Goal: Task Accomplishment & Management: Complete application form

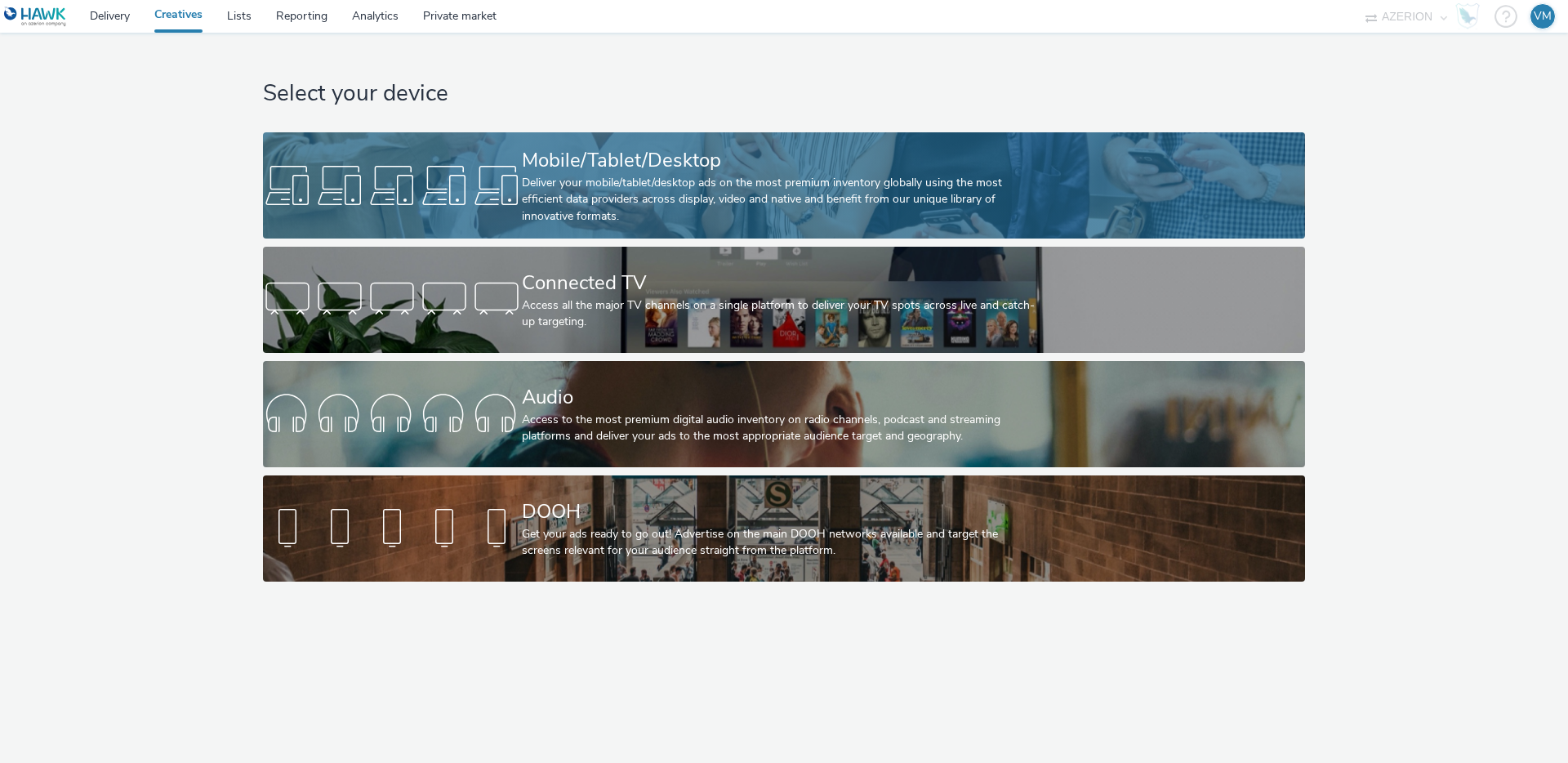
click at [632, 178] on div "Deliver your mobile/tablet/desktop ads on the most premium inventory globally u…" at bounding box center [780, 199] width 518 height 50
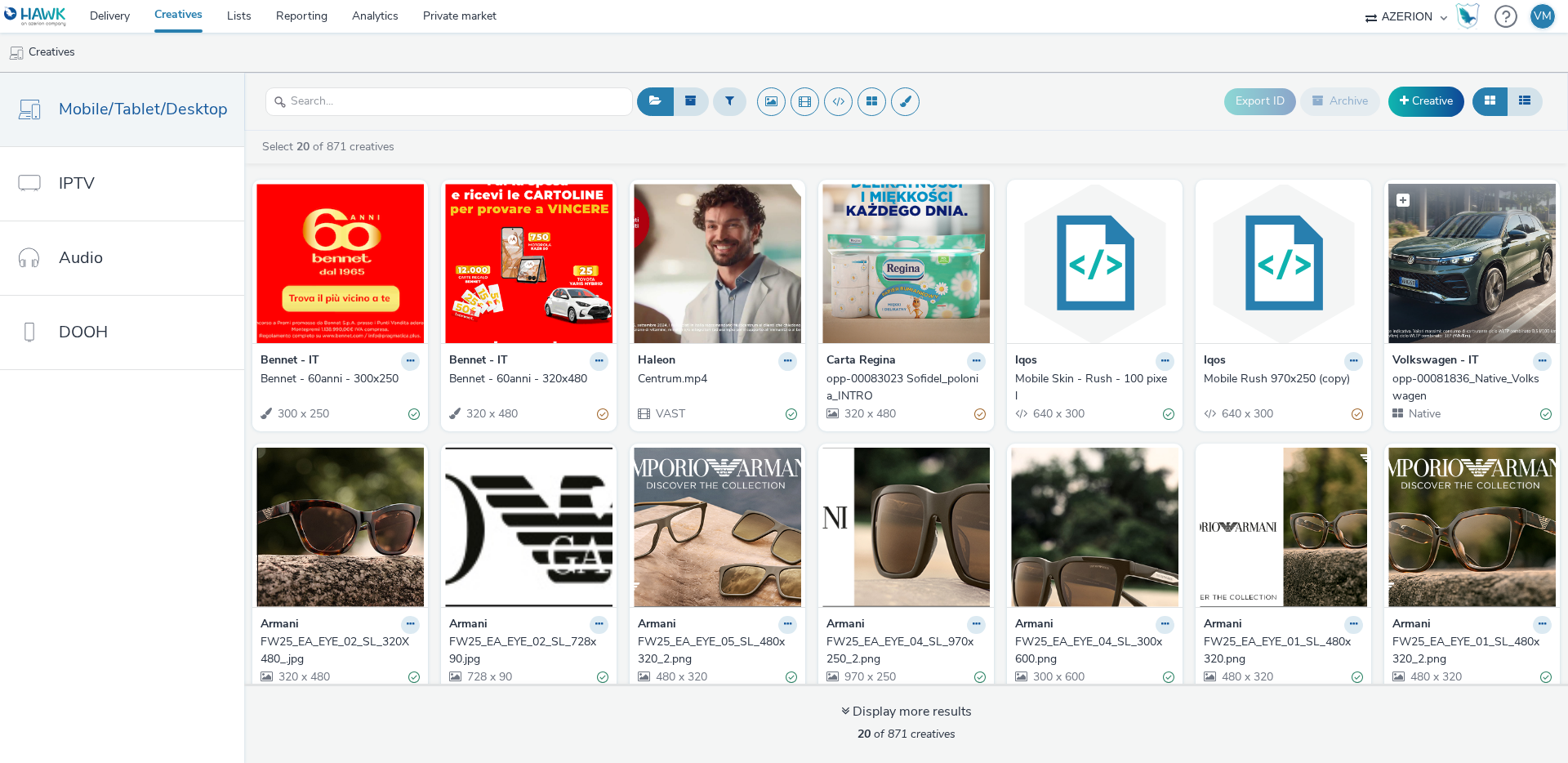
click at [1485, 264] on img at bounding box center [1472, 264] width 167 height 159
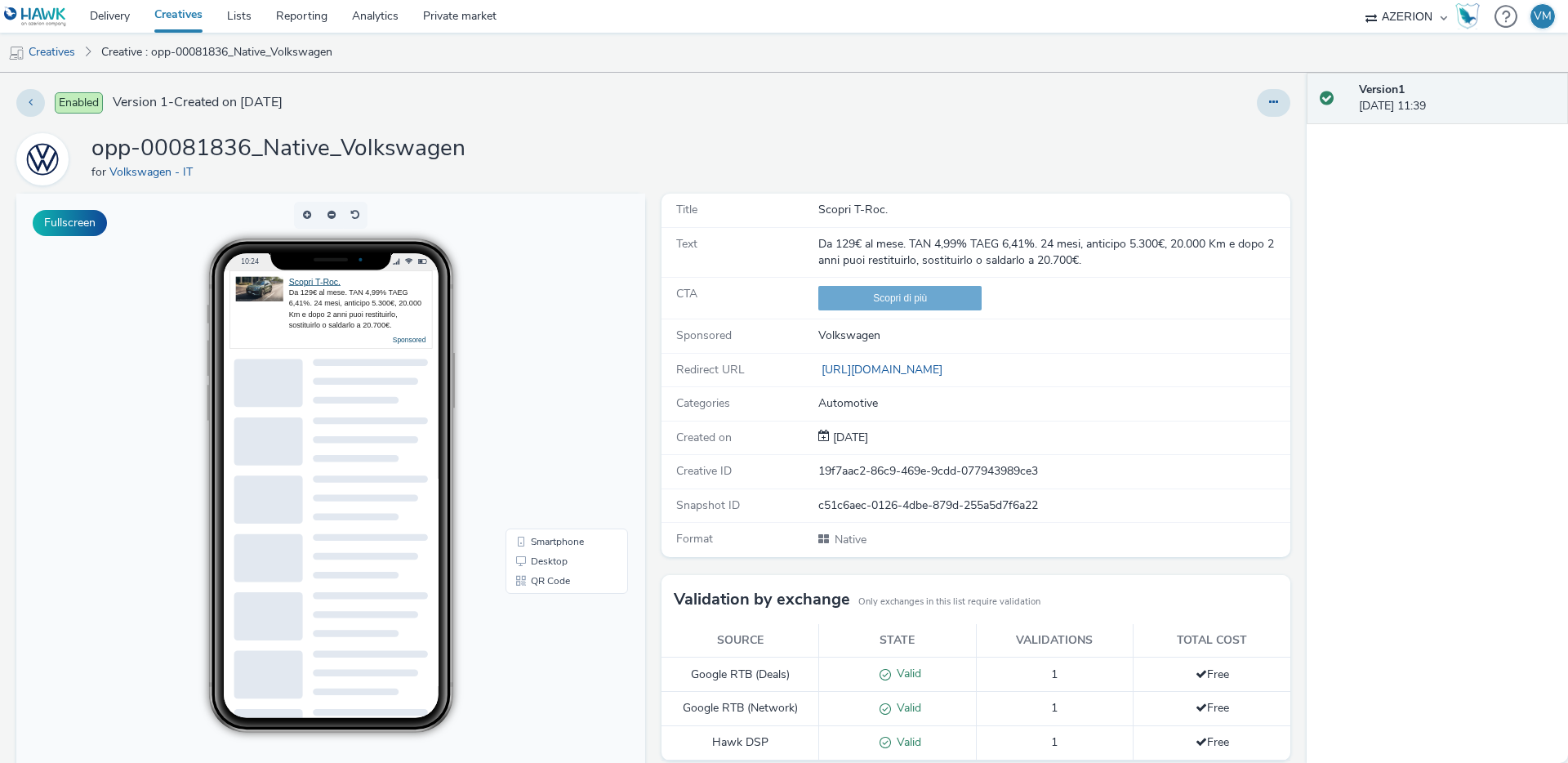
click at [336, 313] on div "Da 129€ al mese. TAN 4,99% TAEG 6,41%. 24 mesi, anticipo 5.300€, 20.000 Km e do…" at bounding box center [358, 309] width 137 height 44
click at [314, 283] on link "Scopri T-Roc." at bounding box center [315, 281] width 52 height 10
click at [879, 369] on link "[URL][DOMAIN_NAME]" at bounding box center [884, 369] width 131 height 15
click at [1257, 109] on button at bounding box center [1273, 102] width 34 height 28
click at [1196, 134] on link "Edit" at bounding box center [1229, 135] width 123 height 33
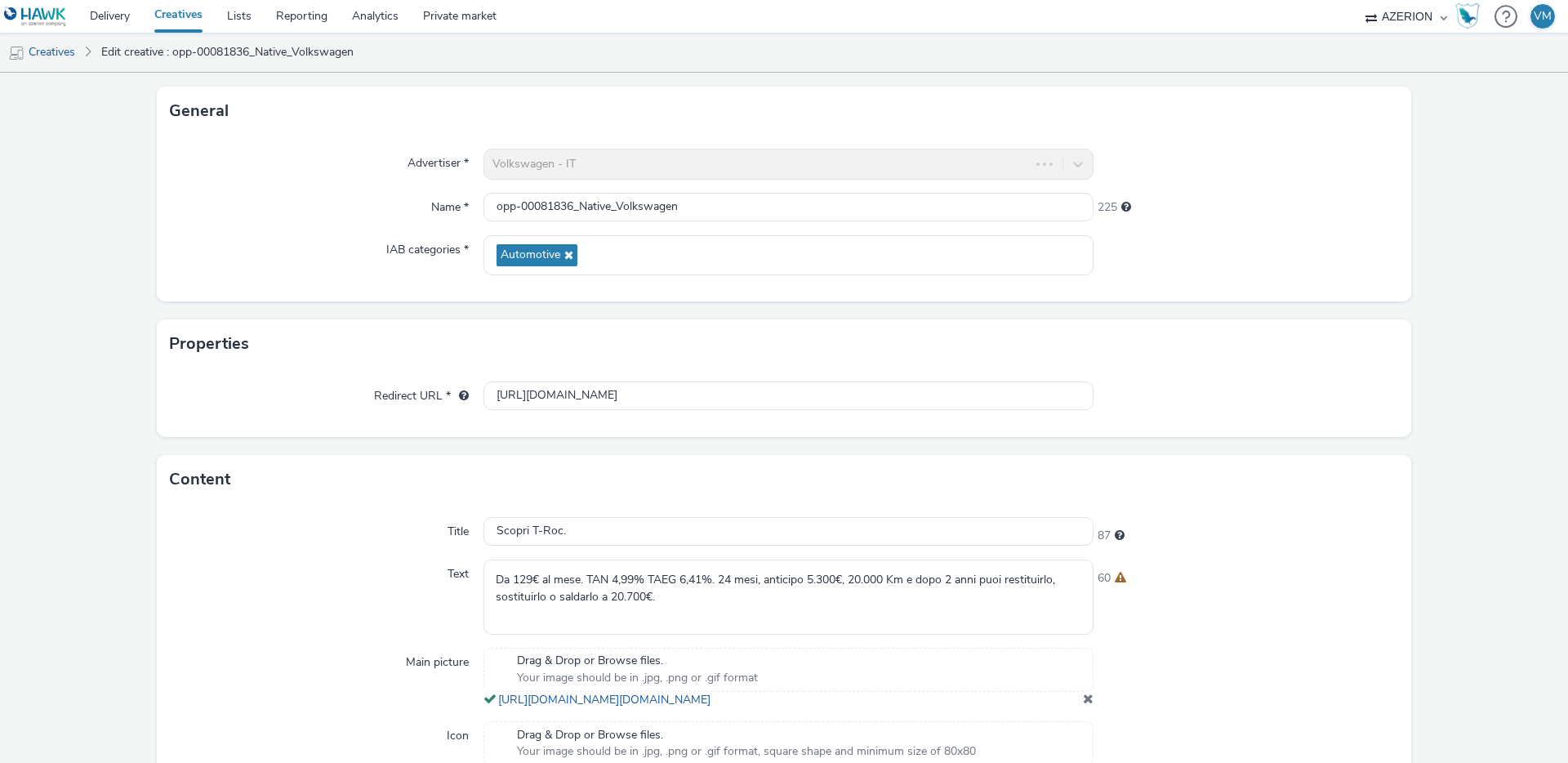
scroll to position [105, 0]
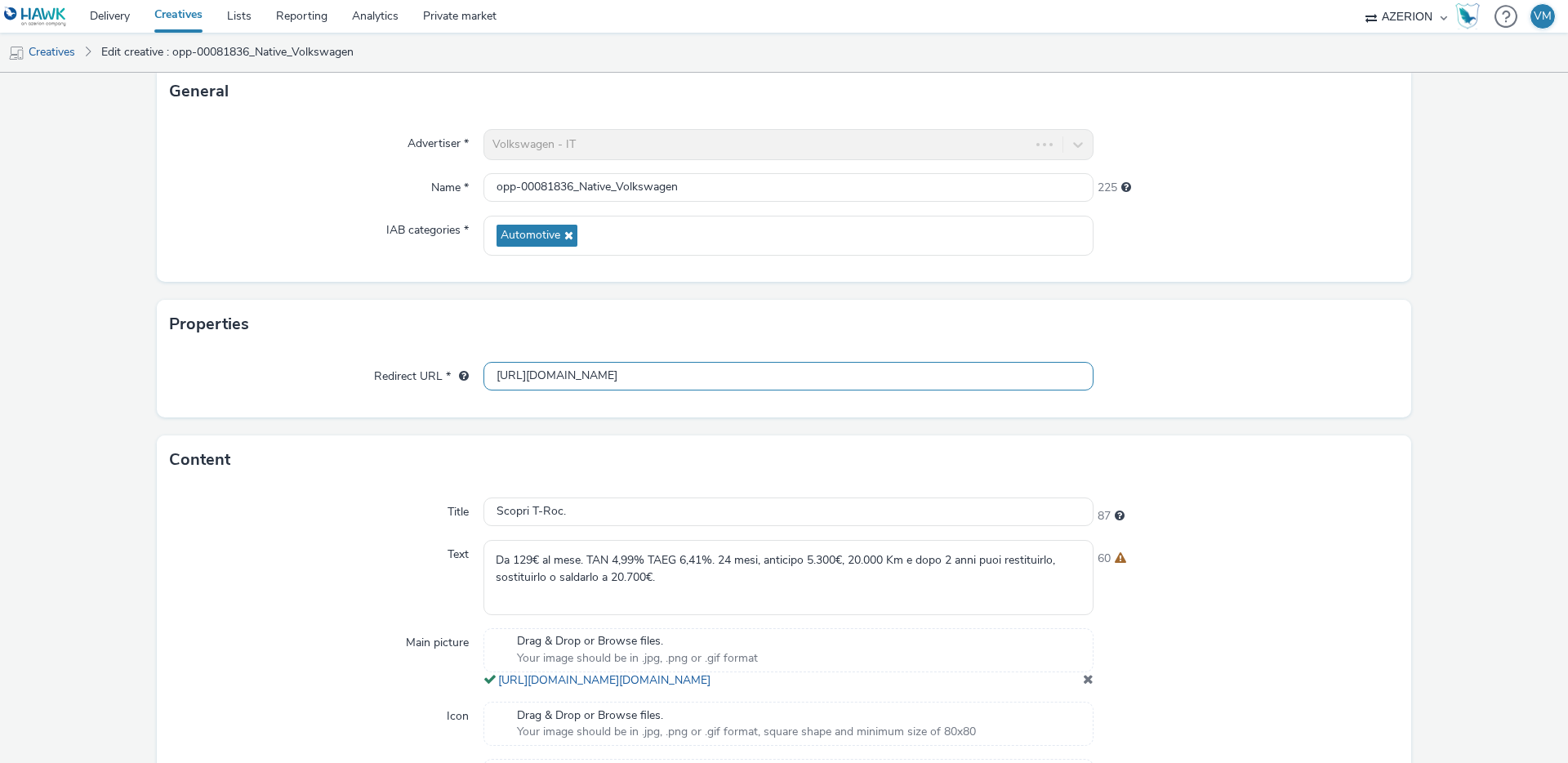
click at [641, 372] on input "[URL][DOMAIN_NAME]" at bounding box center [788, 377] width 610 height 28
paste input "4122918.428389445;dc_trk_aid=621600808;dc_trk_cid=241316427;dc_lat=;dc_rdid=;ta…"
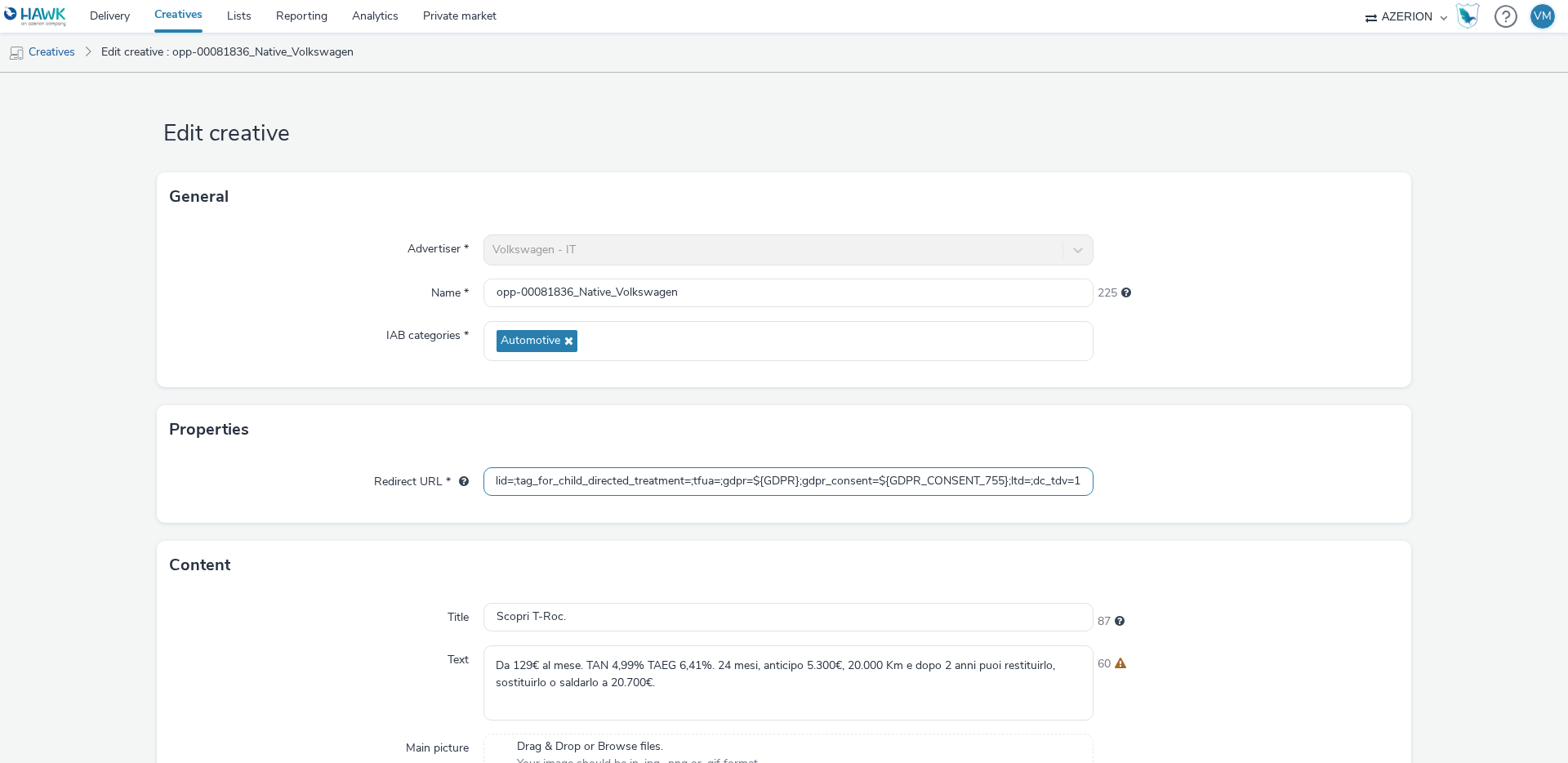
scroll to position [377, 0]
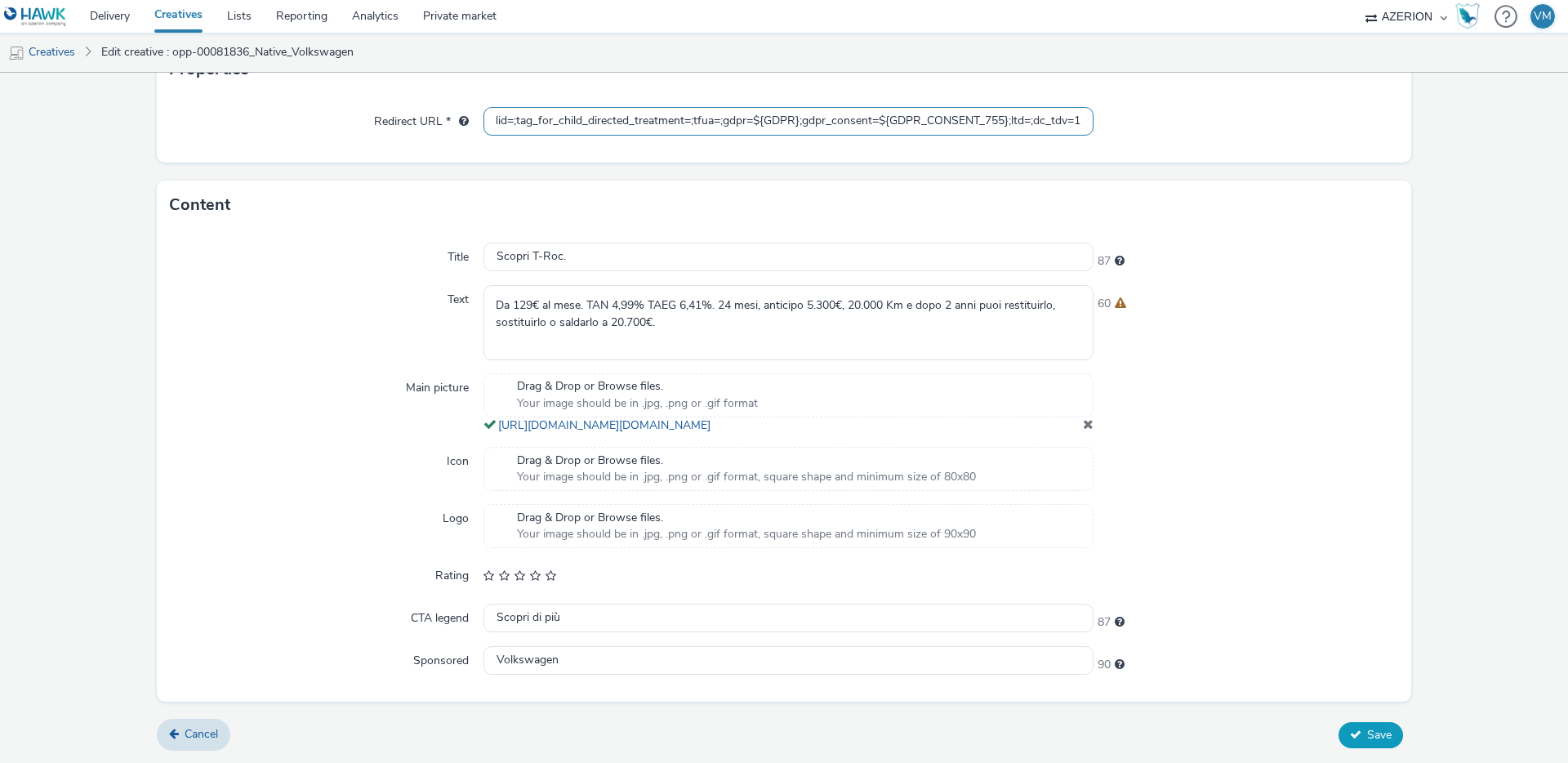
type input "https://[DOMAIN_NAME]/ddm/trackclk/N768950.3779690OMG_AZERION/B34122918.4283894…"
click at [1346, 727] on form "Edit creative General Advertiser * Volkswagen - IT Name * opp-00081836_Native_V…" at bounding box center [784, 238] width 1568 height 1051
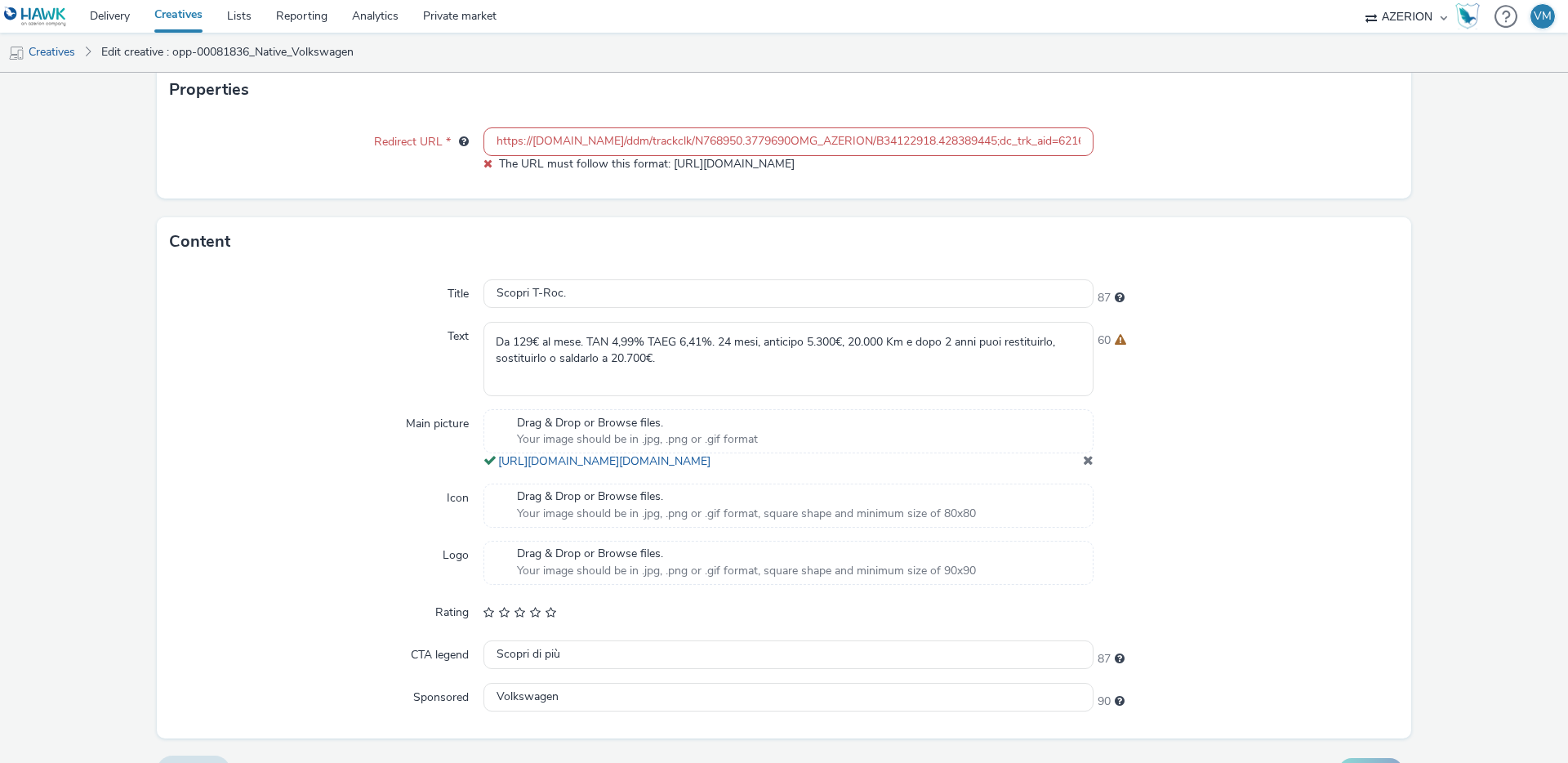
scroll to position [106, 0]
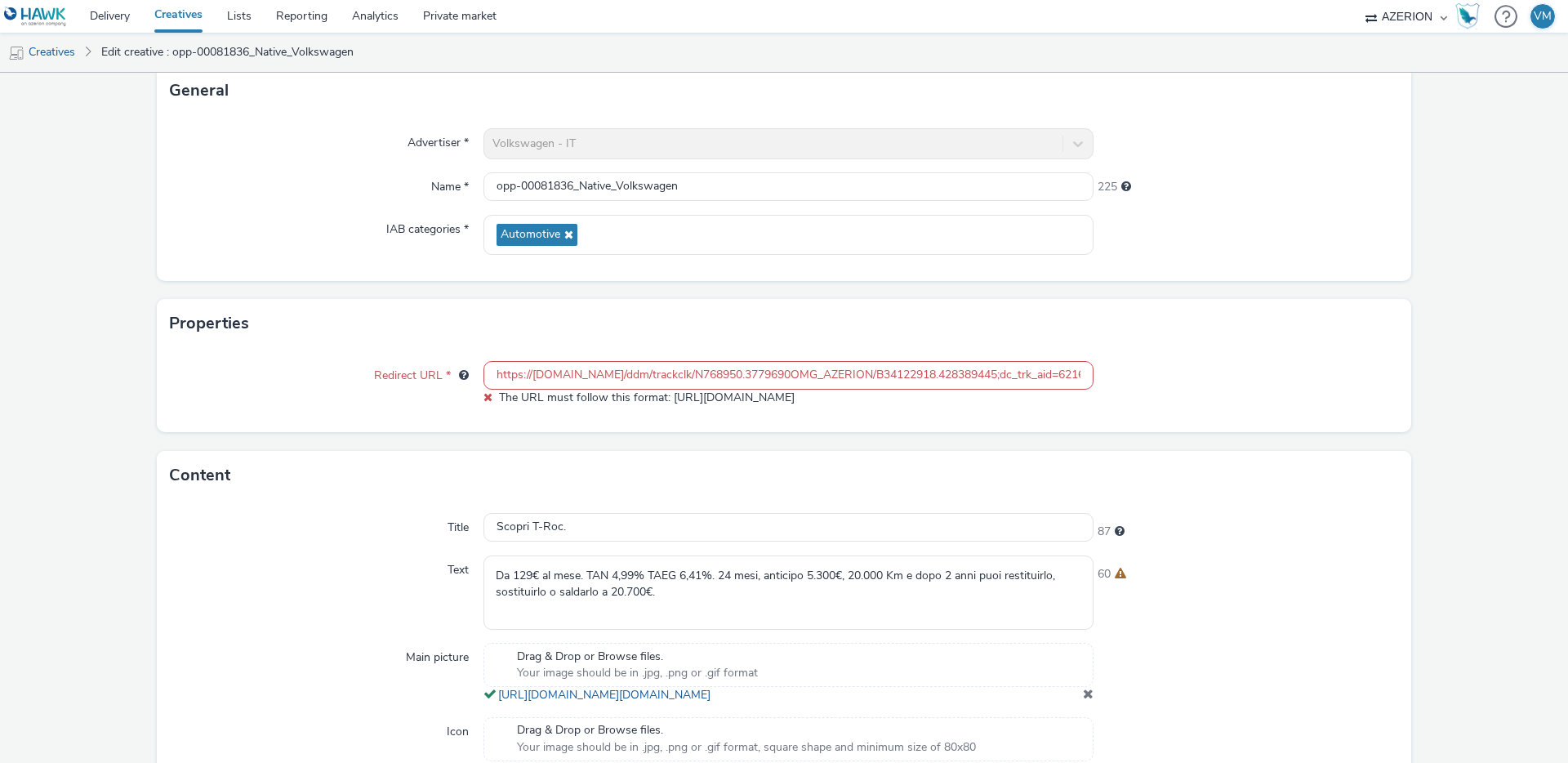
click at [493, 369] on input "https://[DOMAIN_NAME]/ddm/trackclk/N768950.3779690OMG_AZERION/B34122918.4283894…" at bounding box center [788, 376] width 610 height 28
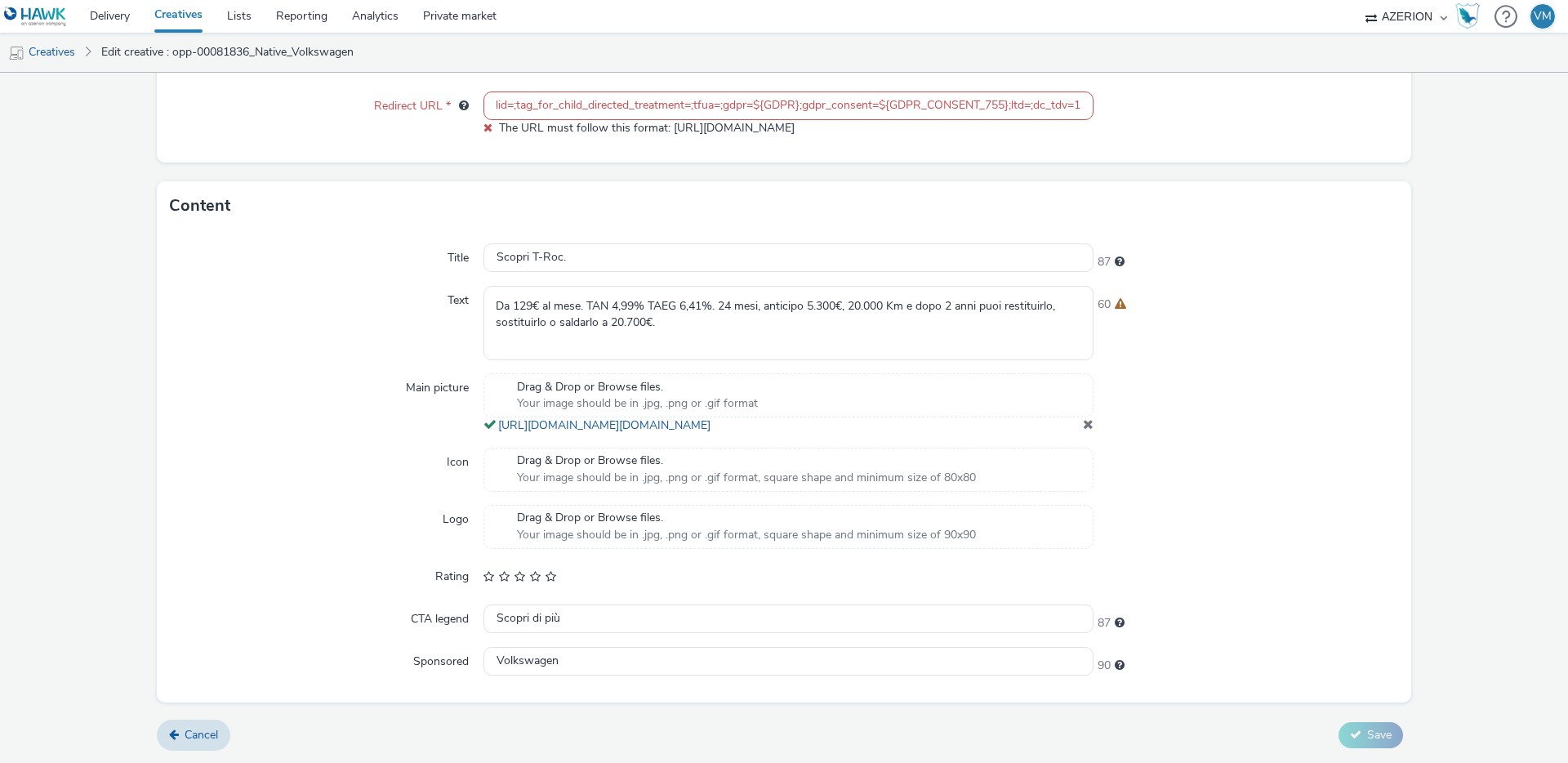
scroll to position [0, 0]
click at [644, 92] on input "https://[DOMAIN_NAME]/ddm/trackclk/N768950.3779690OMG_AZERION/B34122918.4283894…" at bounding box center [788, 106] width 610 height 28
click at [643, 92] on input "https://[DOMAIN_NAME]/ddm/trackclk/N768950.3779690OMG_AZERION/B34122918.4283894…" at bounding box center [788, 106] width 610 height 28
click at [643, 92] on input "https://[DOMAIN_NAME]/ddm/trackclk/N768950.3779690OMG_AZERION/B34122918.4283894…" at bounding box center [788, 106] width 610 height 28
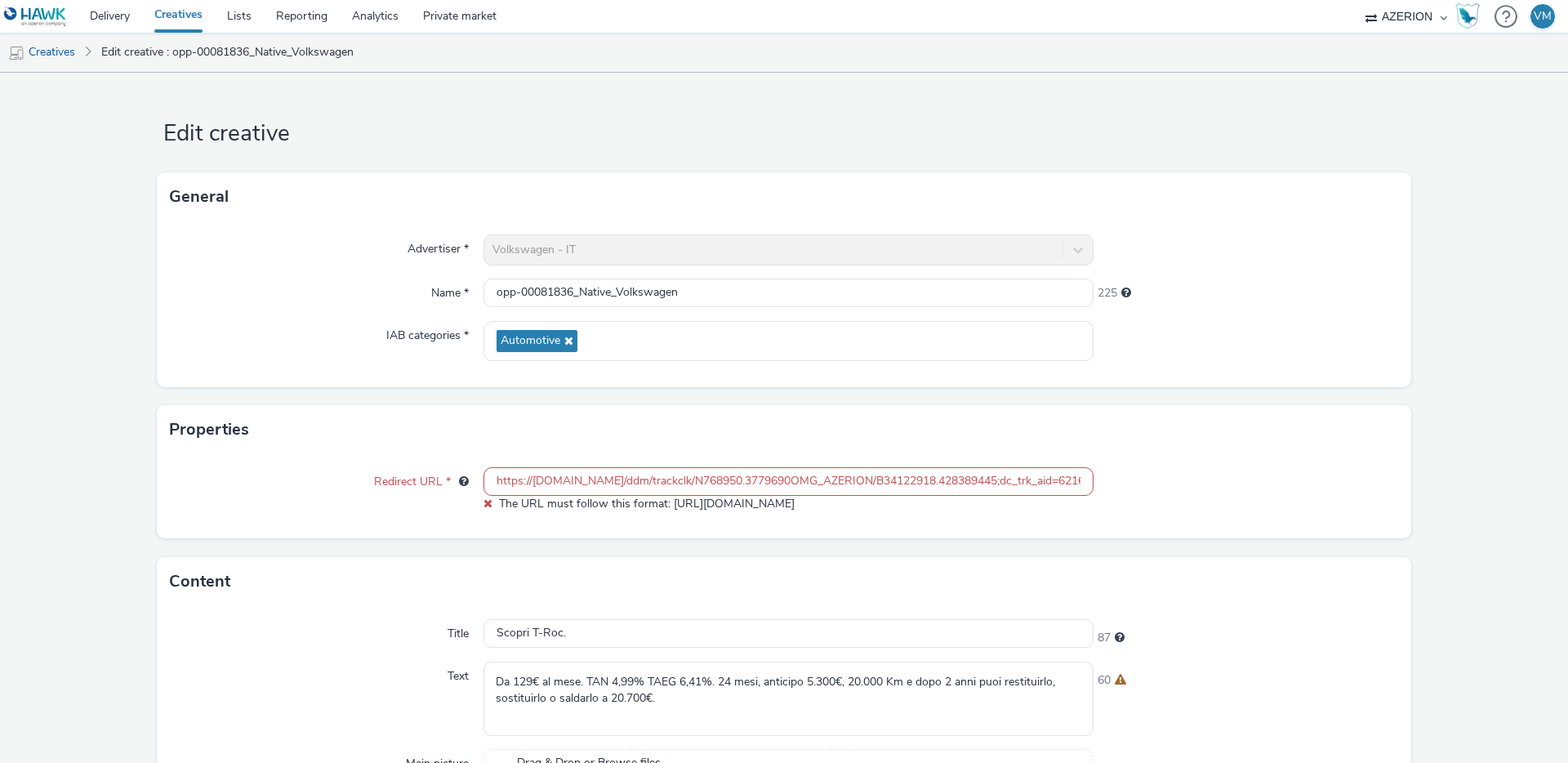
scroll to position [393, 0]
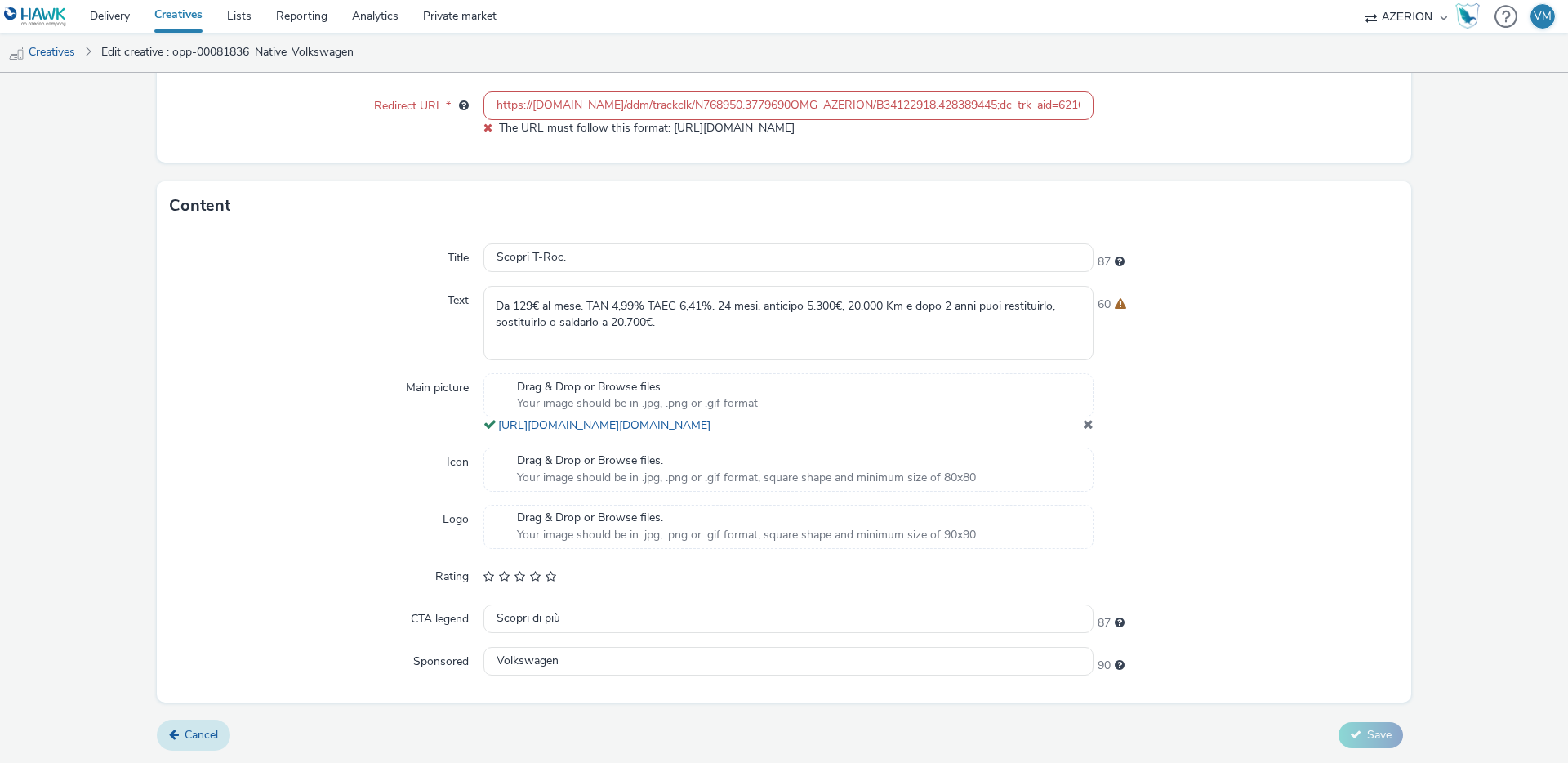
click at [188, 735] on span "Cancel" at bounding box center [201, 735] width 34 height 15
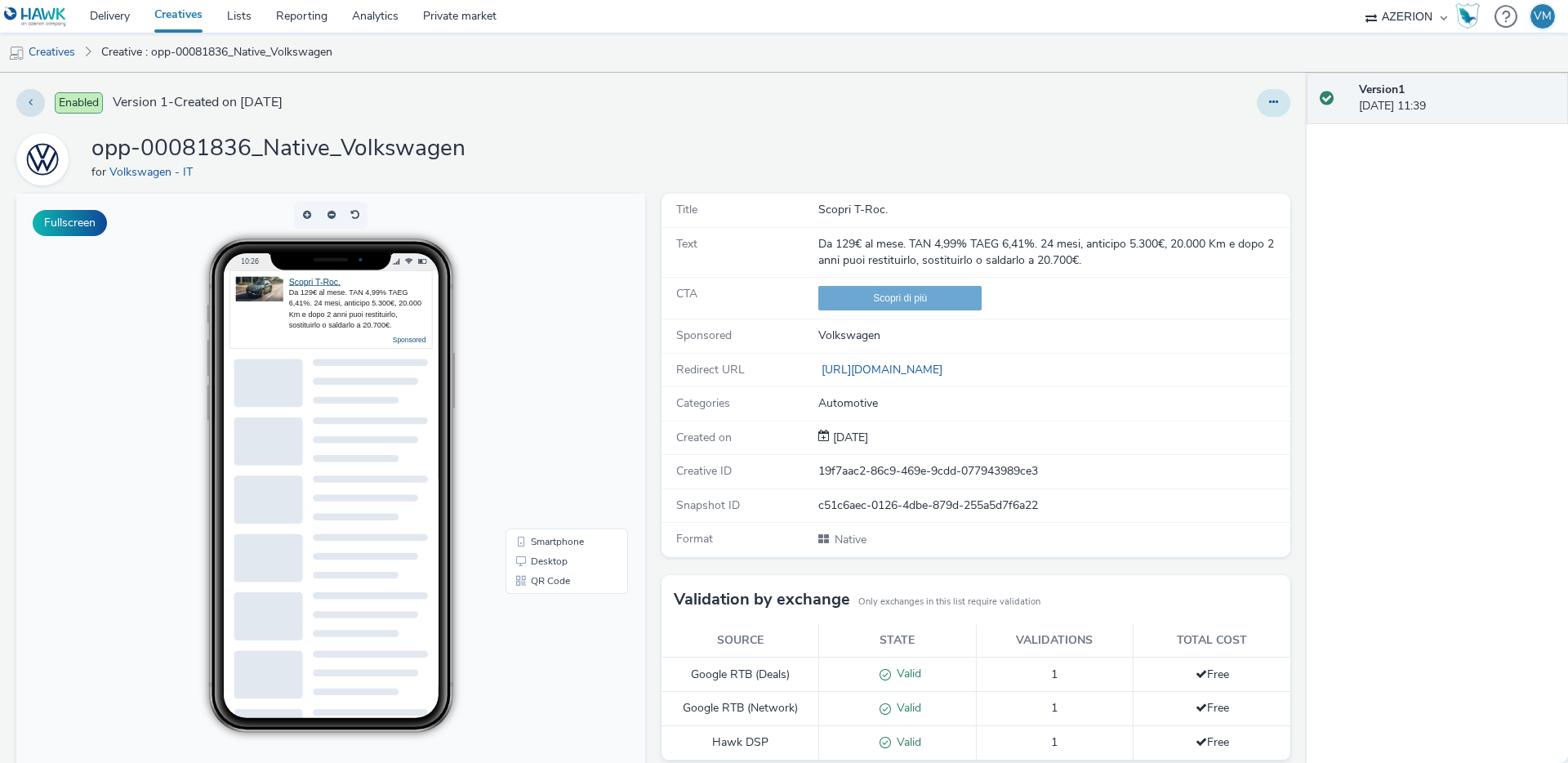
click at [1257, 108] on button at bounding box center [1273, 102] width 34 height 28
click at [1200, 137] on link "Edit" at bounding box center [1229, 135] width 123 height 33
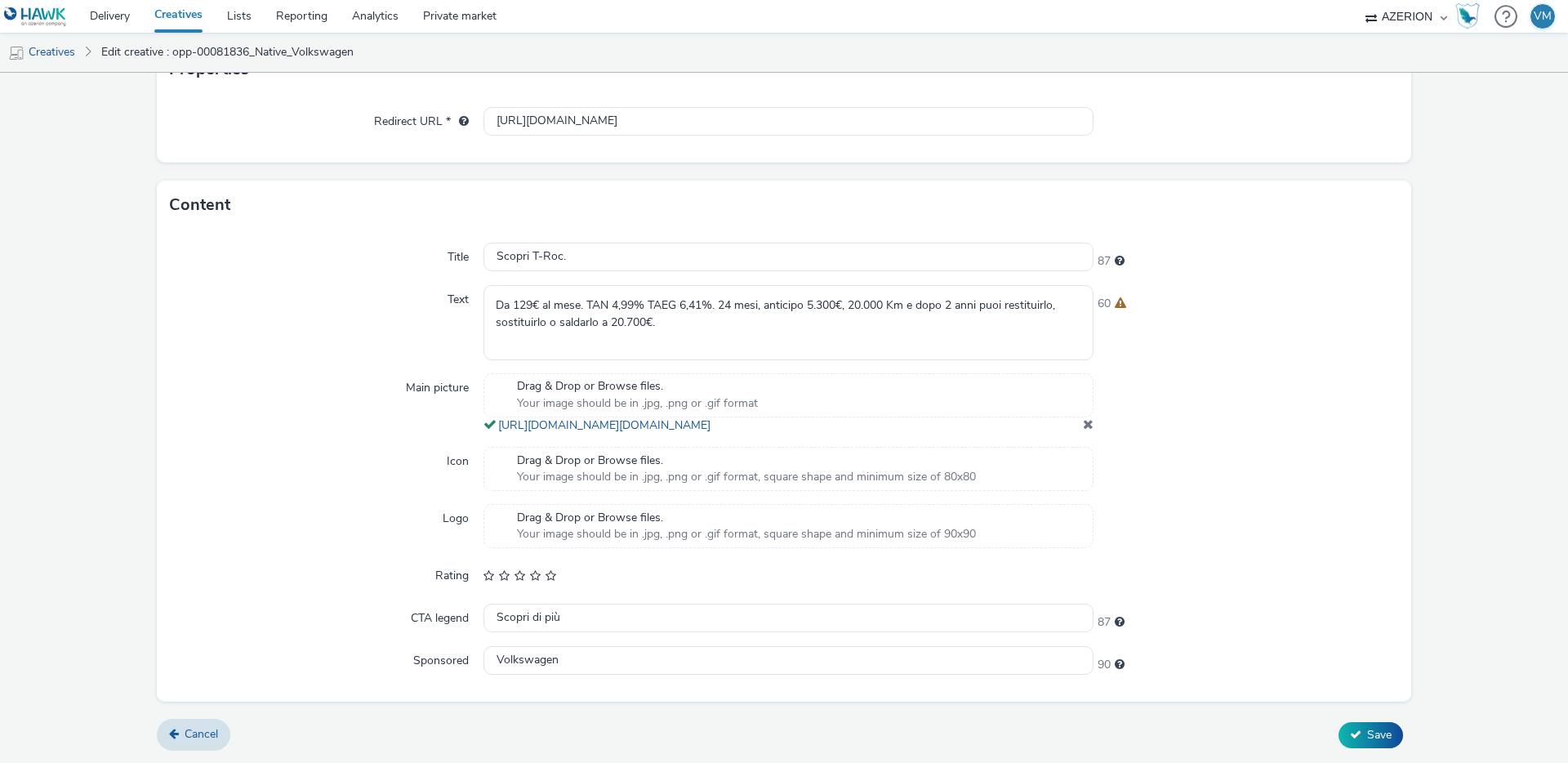
scroll to position [377, 0]
click at [603, 243] on input "Scopri T-Roc." at bounding box center [788, 257] width 610 height 28
paste input "VW Tiguan con 7.000€ di Bonus Super Ibrido"
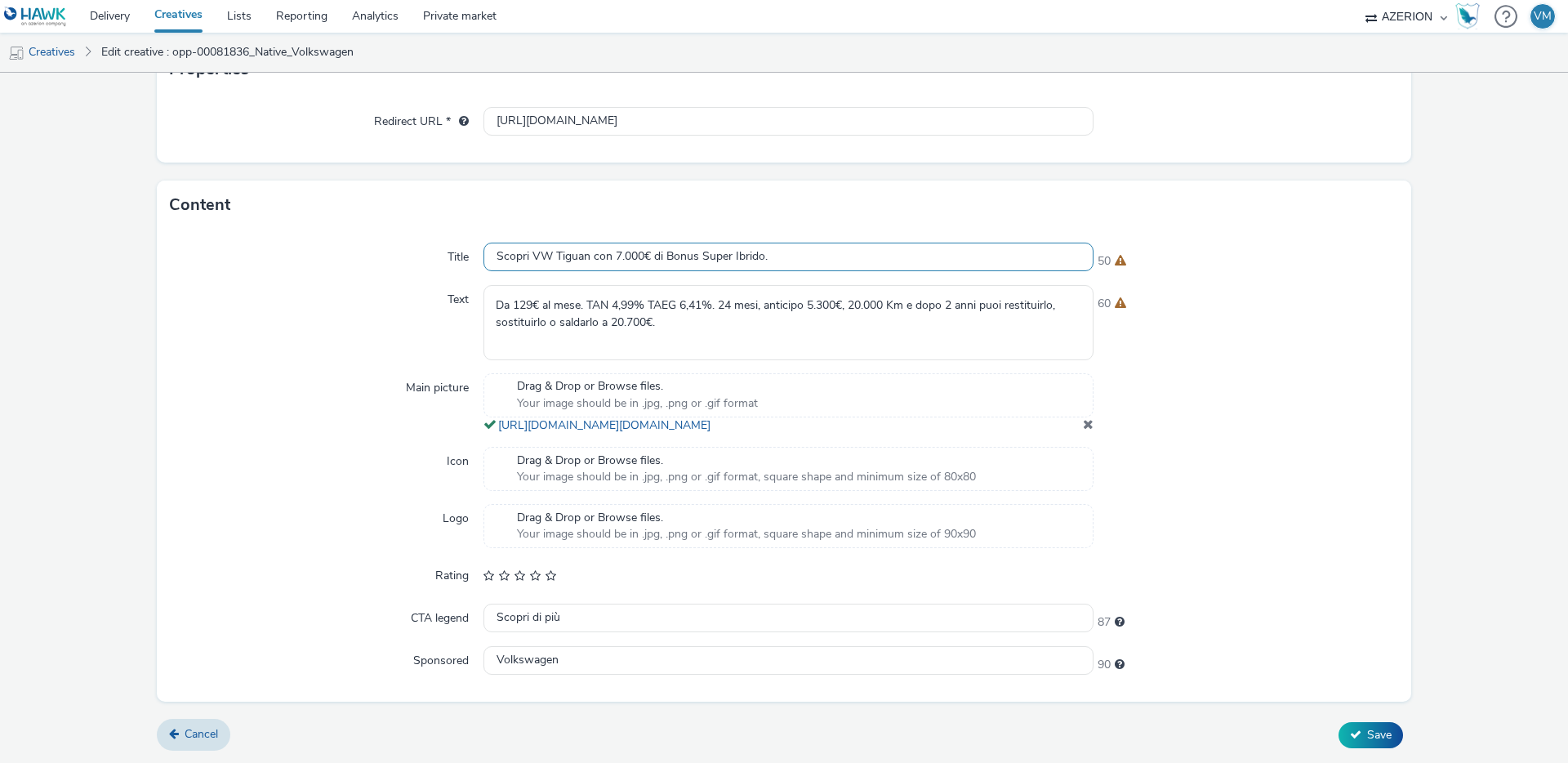
type input "Scopri VW Tiguan con 7.000€ di Bonus Super Ibrido."
click at [577, 315] on textarea "Da 129€ al mese. TAN 4,99% TAEG 6,41%. 24 mesi, anticipo 5.300€, 20.000 Km e do…" at bounding box center [788, 322] width 610 height 75
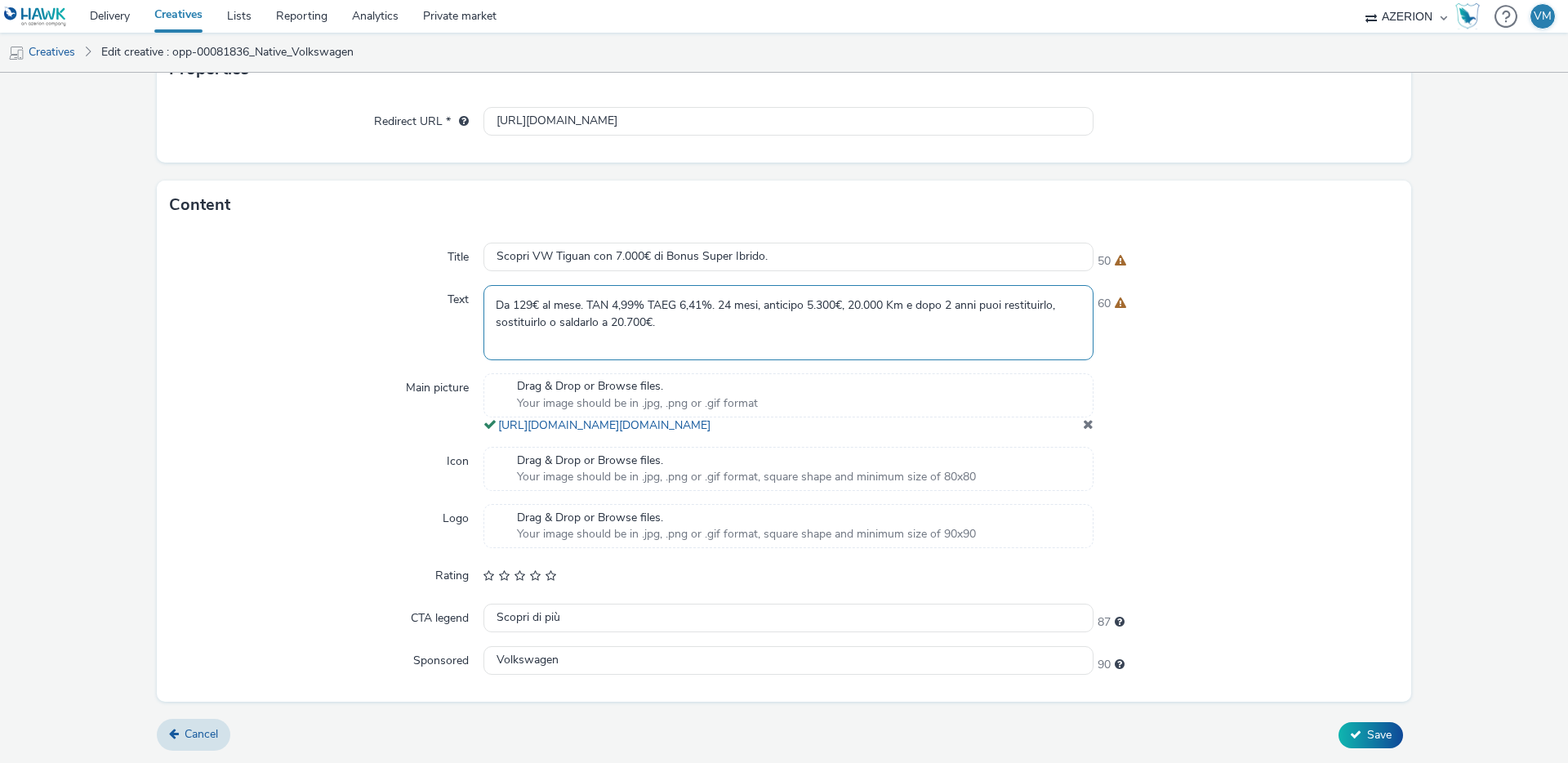
paste textarea "99 € al mese. TAN 5,99%, TAEG 7,01%, 24 mesi, anticipo 9.200 €, 20.000 Km e dop…"
click at [493, 303] on textarea "Da 199 € al mese. TAN 5,99%, TAEG 7,01%, 24 mesi, anticipo 9.200 €, 20.000 Km e…" at bounding box center [788, 322] width 610 height 75
type textarea "Da 199 € al mese. TAN 5,99%, TAEG 7,01%, 24 mesi, anticipo 9.200 €, 20.000 Km e…"
click at [633, 378] on span "Drag & Drop or Browse files." at bounding box center [637, 386] width 241 height 16
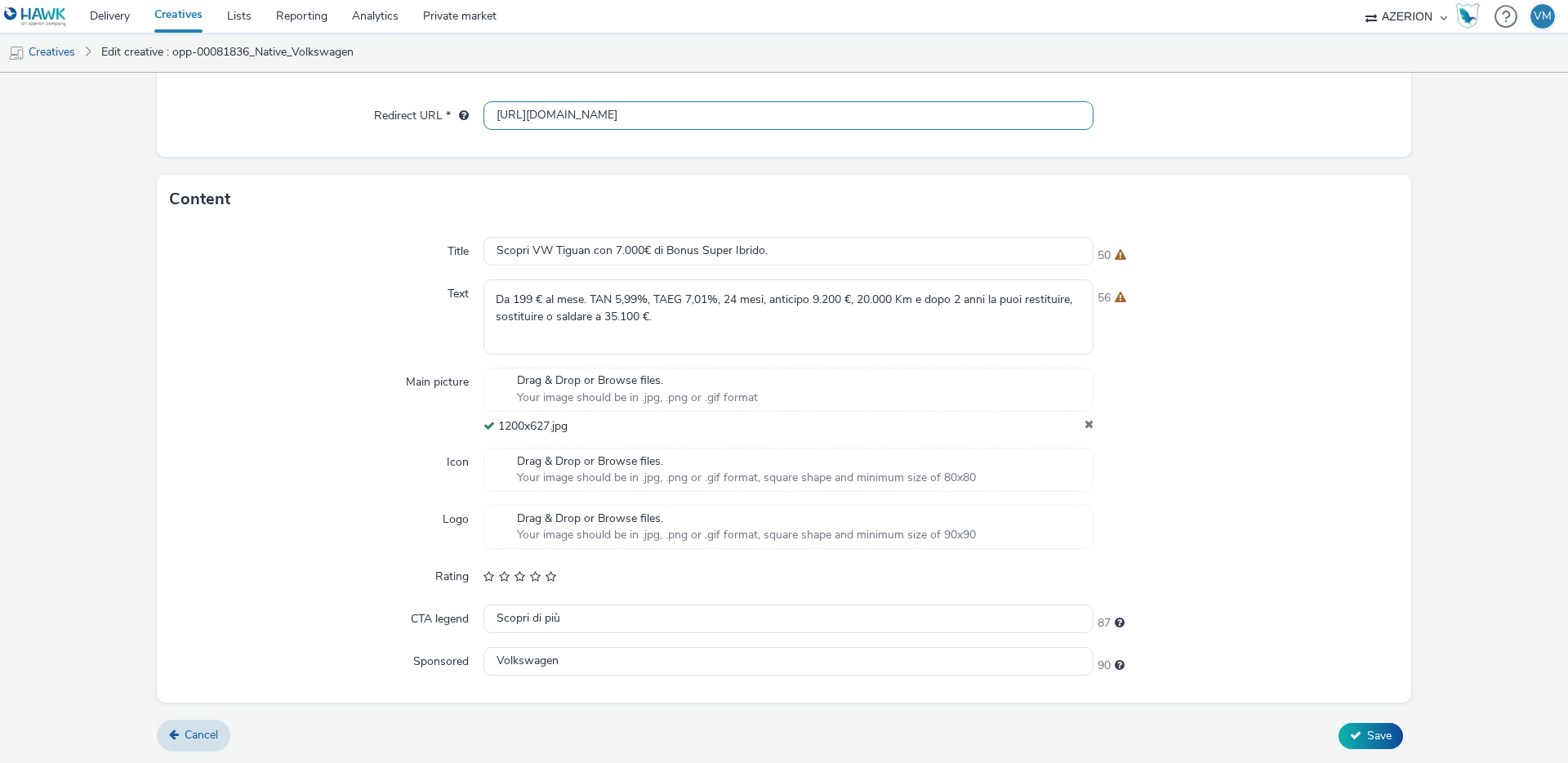
click at [750, 123] on input "[URL][DOMAIN_NAME]" at bounding box center [788, 116] width 610 height 28
click at [763, 117] on input "[URL][DOMAIN_NAME]" at bounding box center [788, 116] width 610 height 28
click at [645, 122] on input "[URL][DOMAIN_NAME]" at bounding box center [788, 116] width 610 height 28
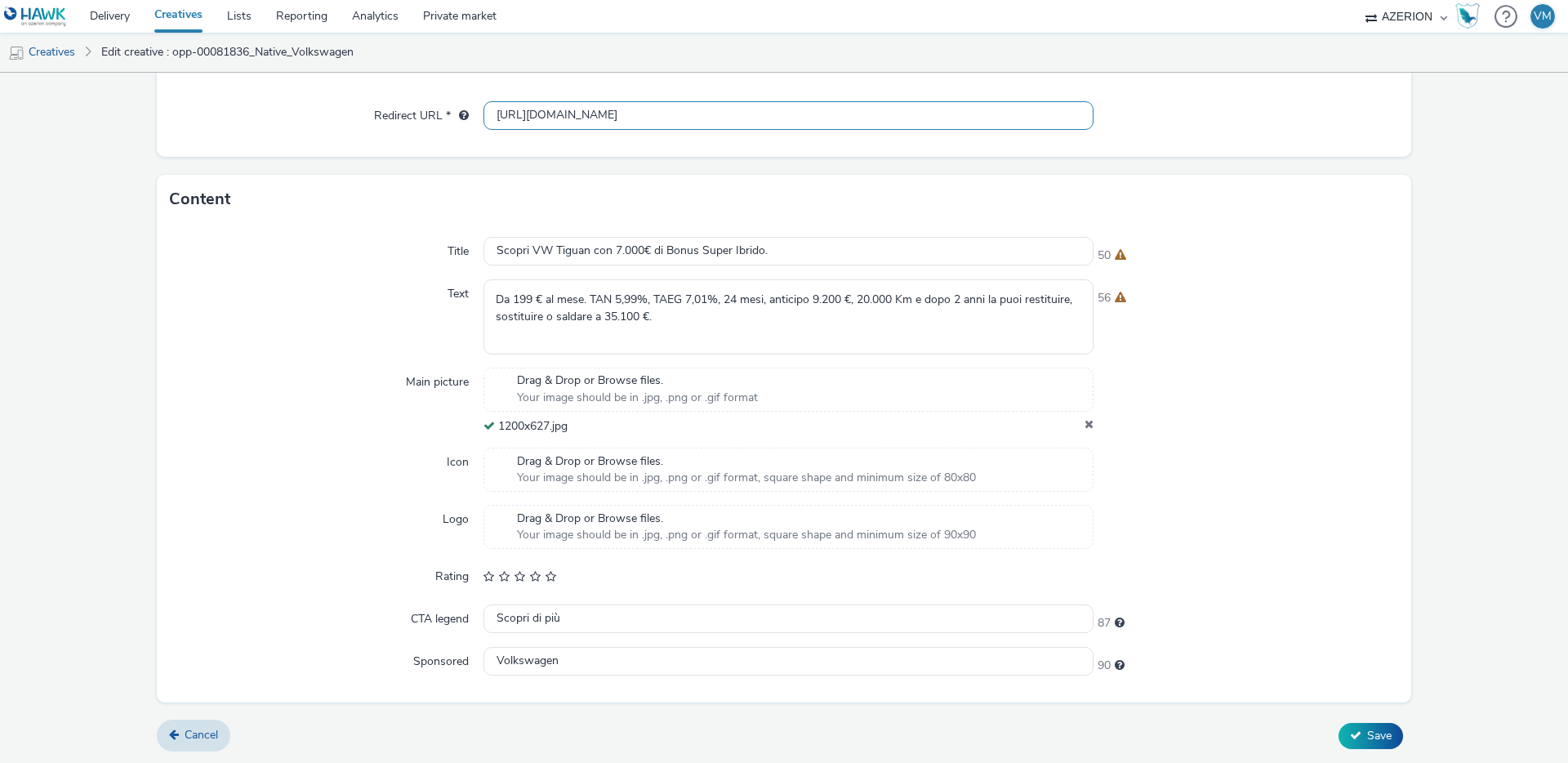
click at [645, 122] on input "[URL][DOMAIN_NAME]" at bounding box center [788, 116] width 610 height 28
paste input "4122918.428389445;dc_trk_aid=621600808;dc_trk_cid=241316427;dc_lat=;dc_rdid=;ta…"
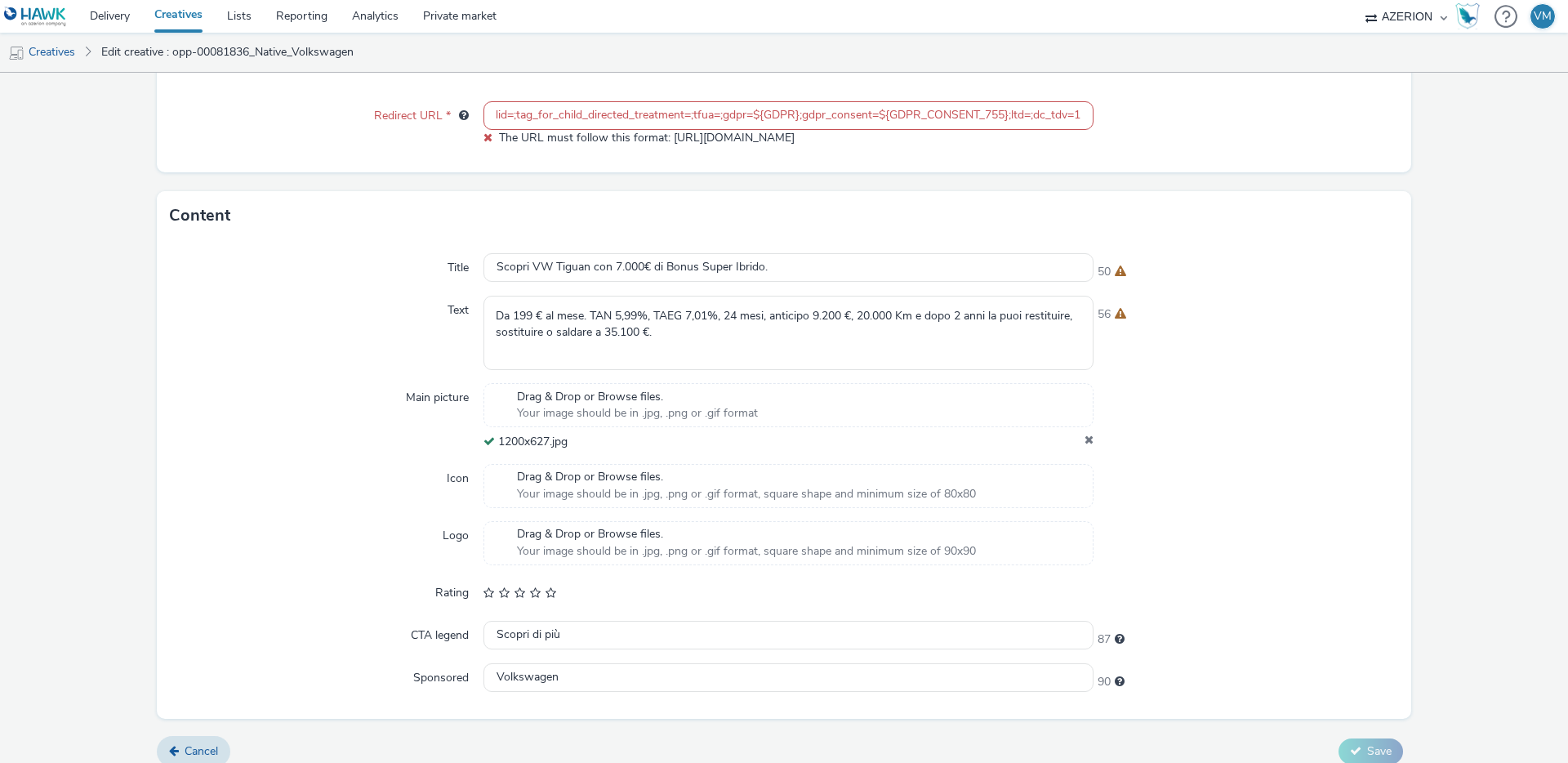
click at [1366, 735] on form "Edit creative General Advertiser * Volkswagen - IT Name * opp-00081836_Native_V…" at bounding box center [784, 243] width 1568 height 1073
click at [821, 116] on input "https://[DOMAIN_NAME]/ddm/trackclk/N768950.3779690OMG_AZERION/B34122918.4283894…" at bounding box center [788, 116] width 610 height 28
drag, startPoint x: 743, startPoint y: 113, endPoint x: 789, endPoint y: 115, distance: 46.0
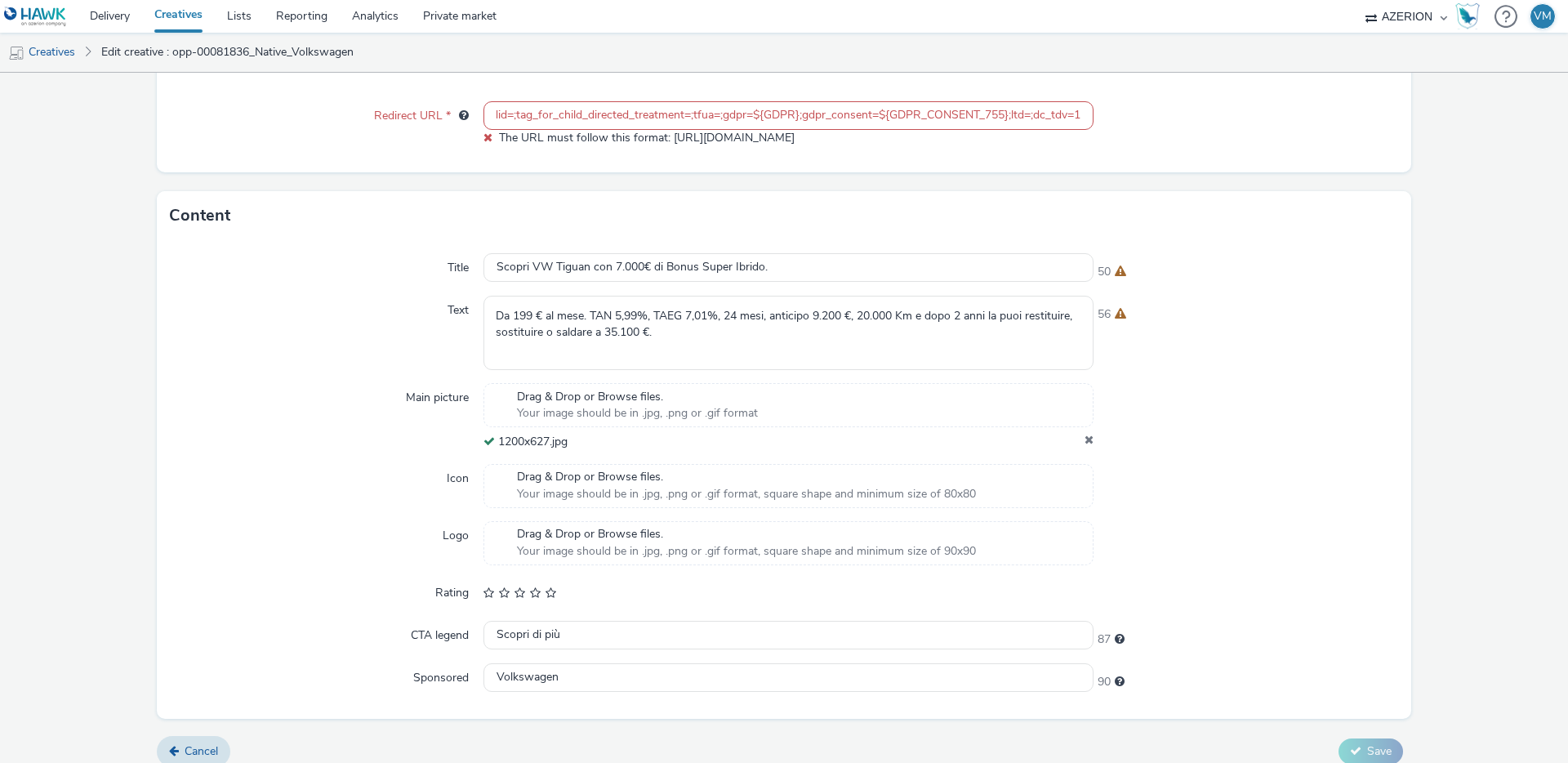
click at [789, 115] on input "https://[DOMAIN_NAME]/ddm/trackclk/N768950.3779690OMG_AZERION/B34122918.4283894…" at bounding box center [788, 116] width 610 height 28
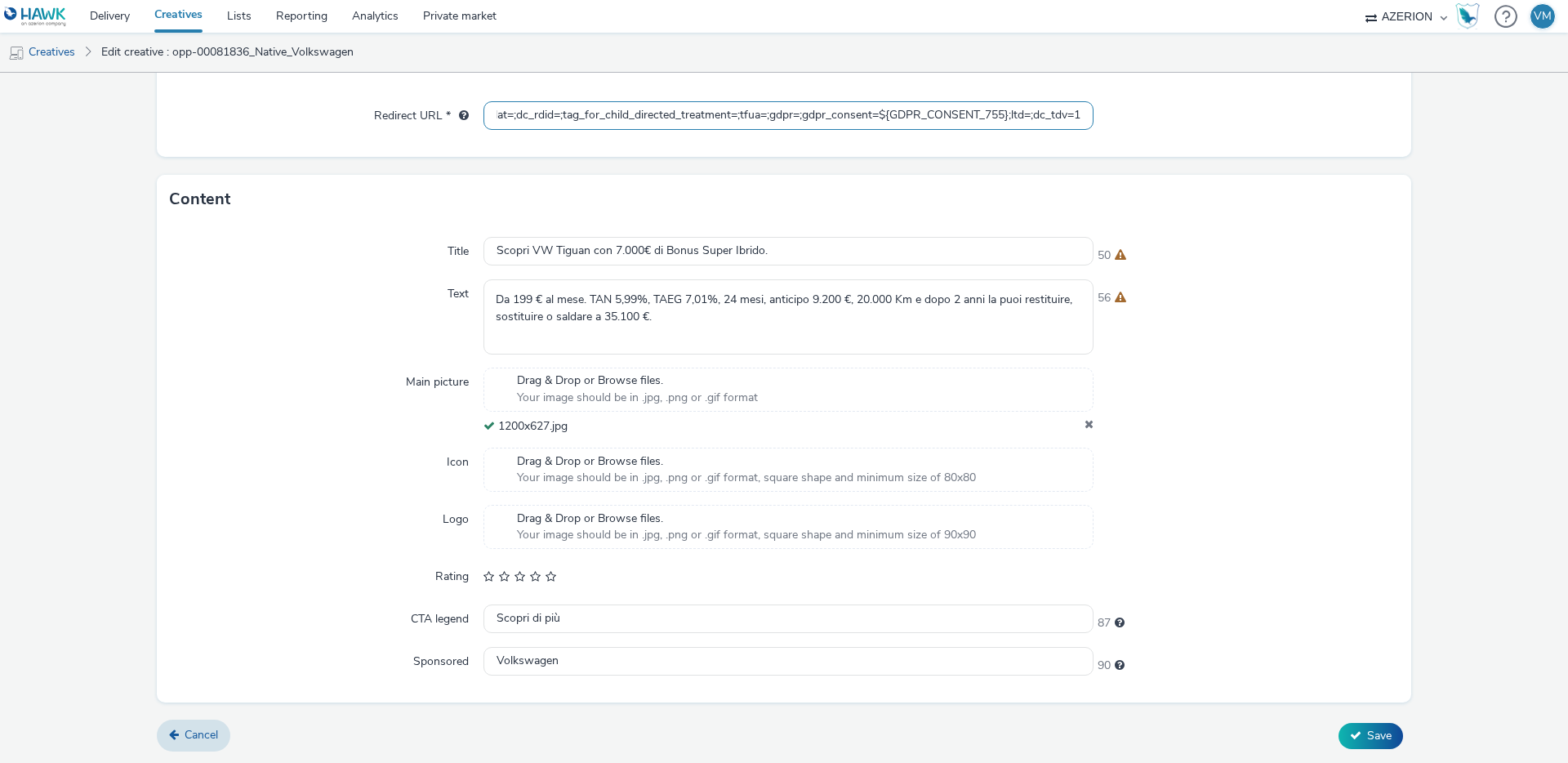
scroll to position [0, 789]
drag, startPoint x: 868, startPoint y: 113, endPoint x: 999, endPoint y: 114, distance: 131.0
click at [999, 114] on input "https://[DOMAIN_NAME]/ddm/trackclk/N768950.3779690OMG_AZERION/B34122918.4283894…" at bounding box center [788, 116] width 610 height 28
type input "[URL][DOMAIN_NAME]"
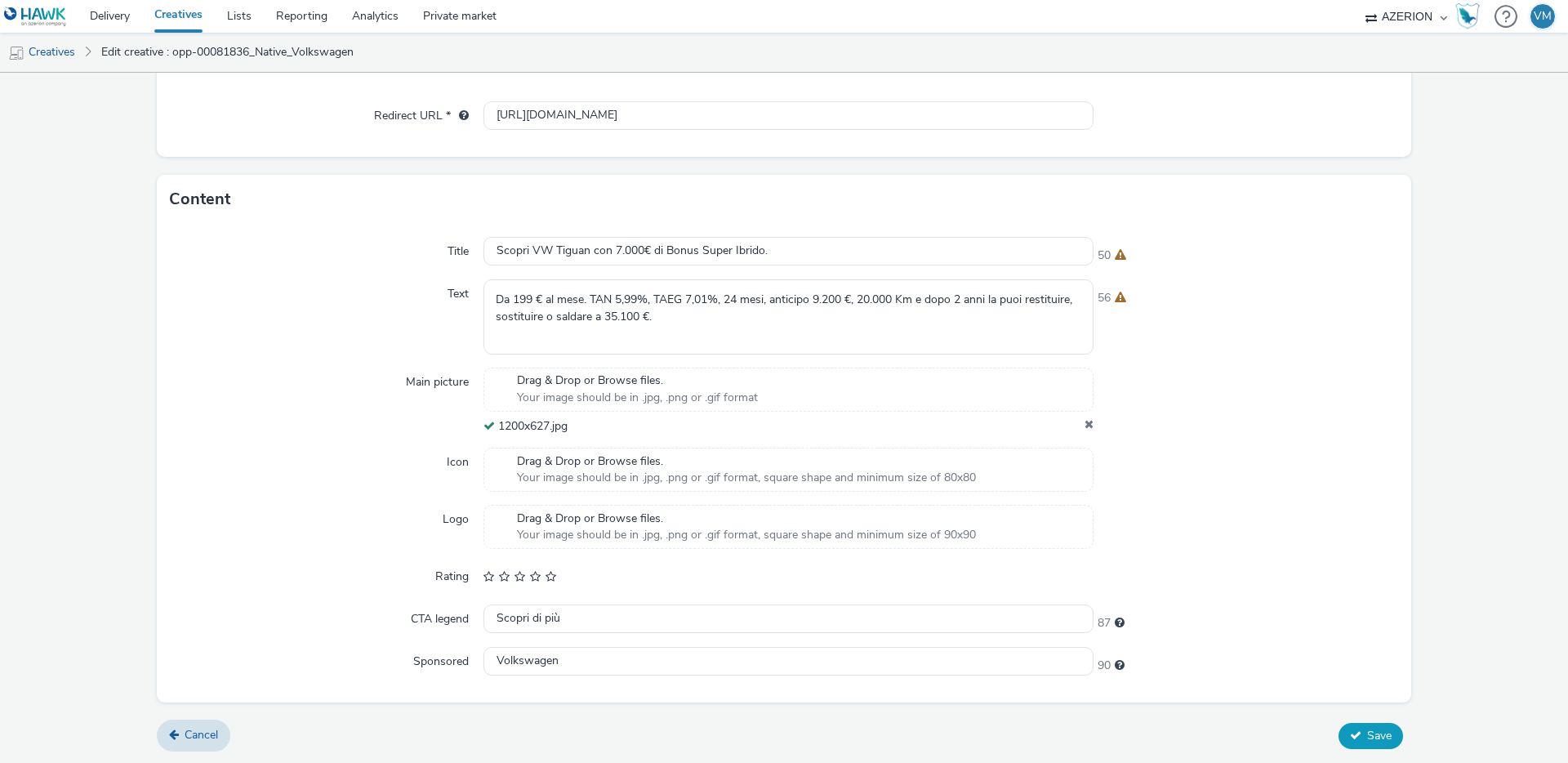
scroll to position [0, 0]
click at [1371, 739] on span "Save" at bounding box center [1379, 735] width 25 height 15
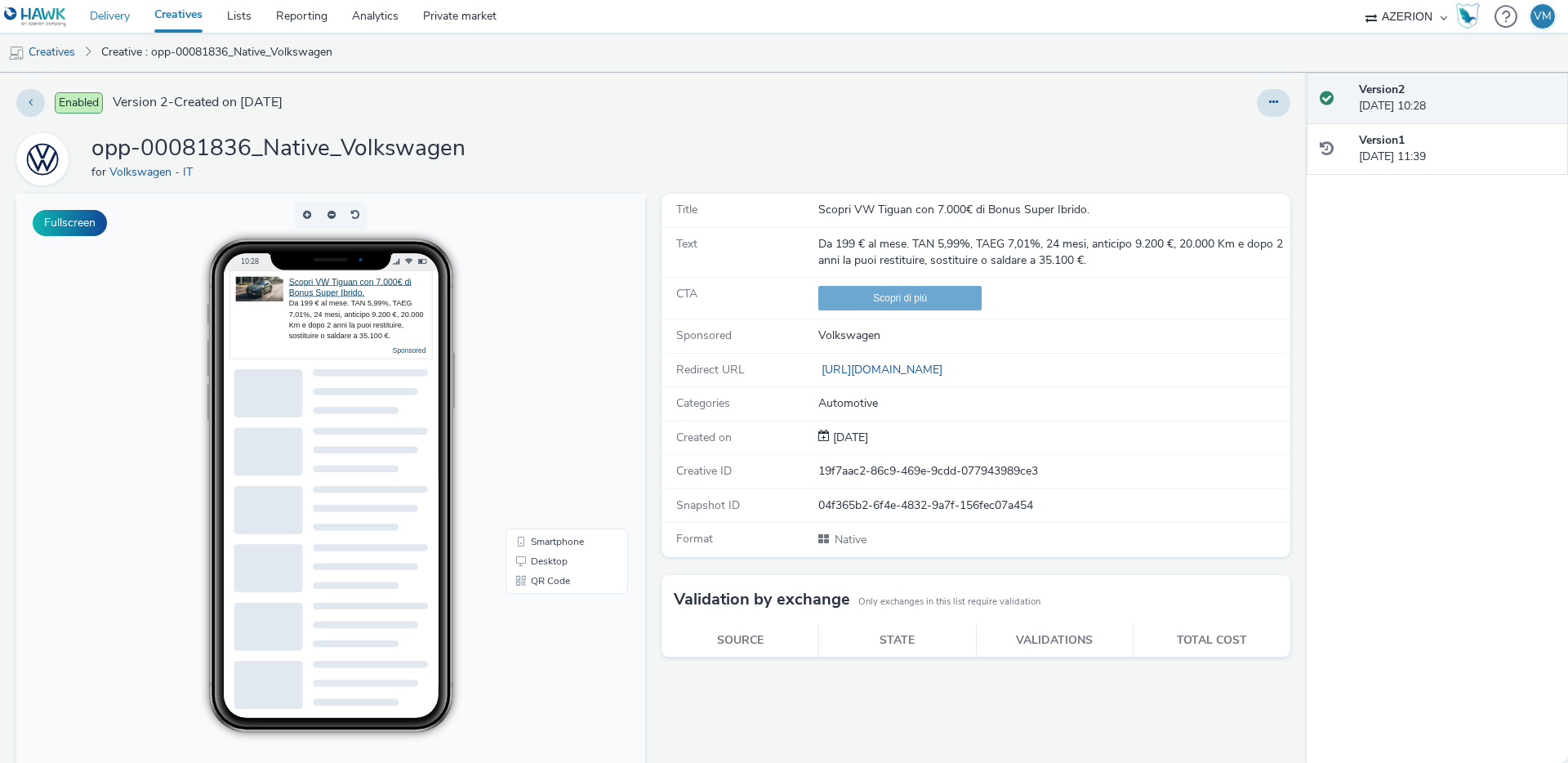
click at [105, 12] on link "Delivery" at bounding box center [109, 16] width 65 height 33
